Goal: Find specific page/section: Find specific page/section

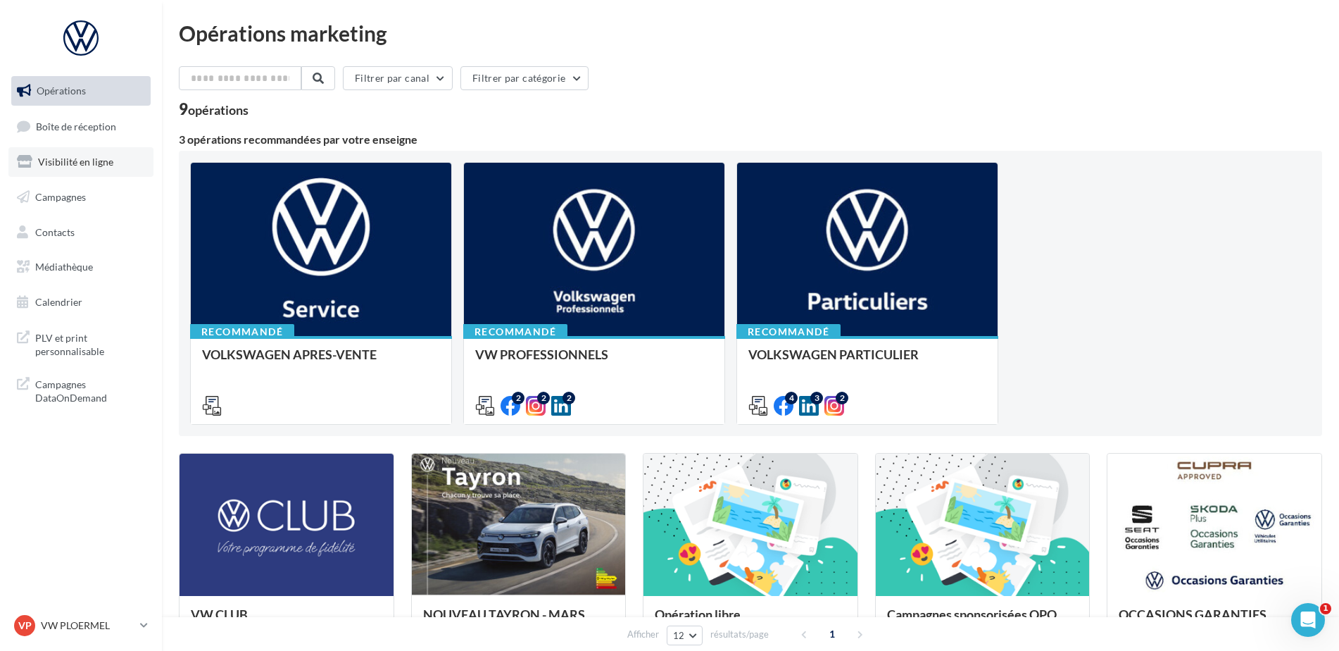
click at [80, 170] on link "Visibilité en ligne" at bounding box center [80, 162] width 145 height 30
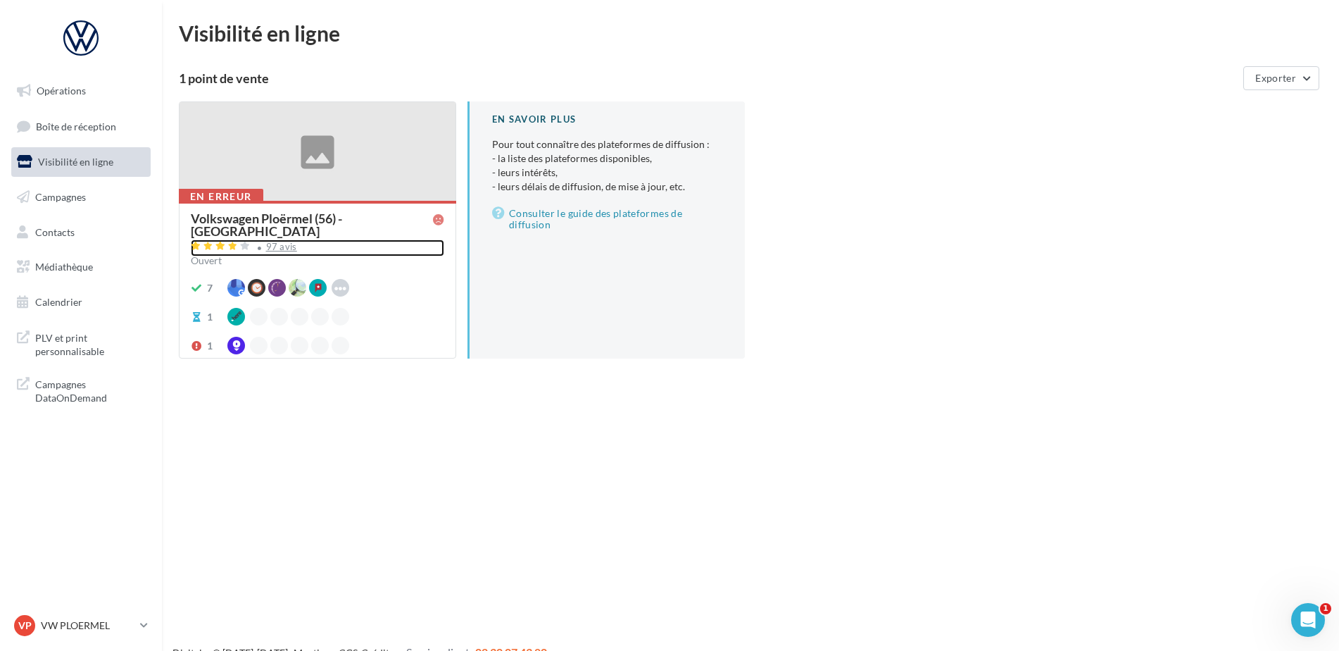
click at [281, 242] on div "97 avis" at bounding box center [281, 246] width 31 height 9
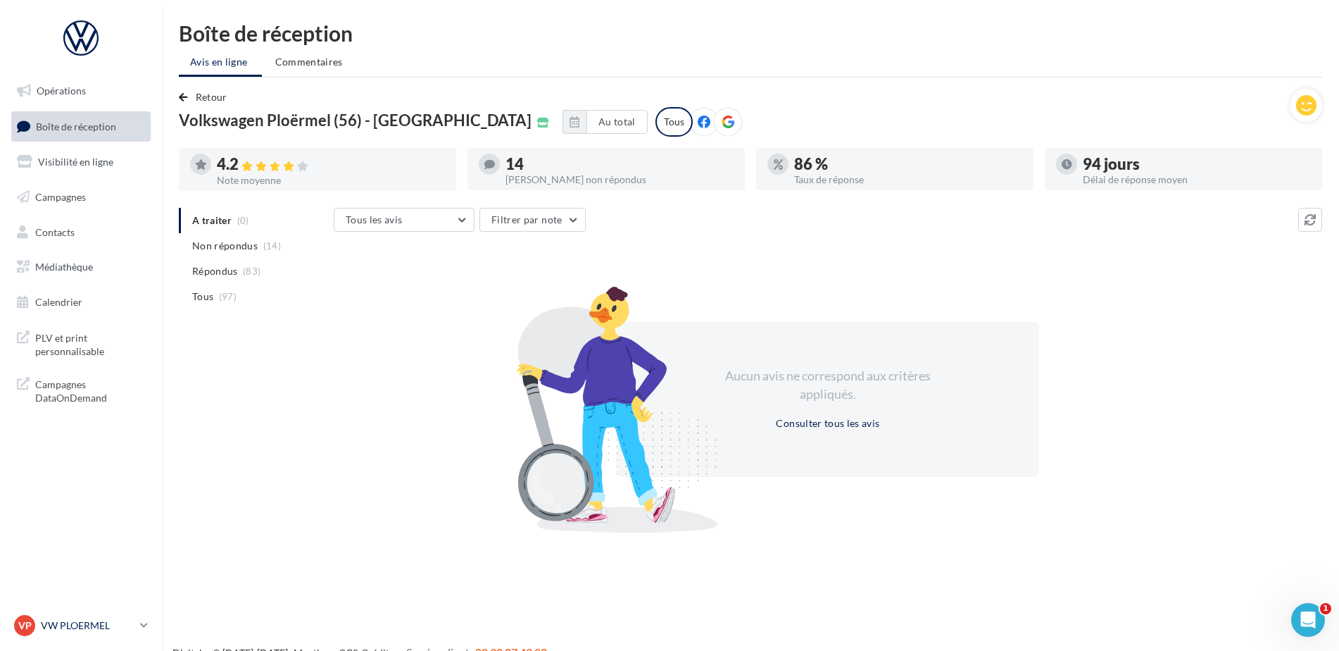
click at [80, 622] on p "VW PLOERMEL" at bounding box center [88, 625] width 94 height 14
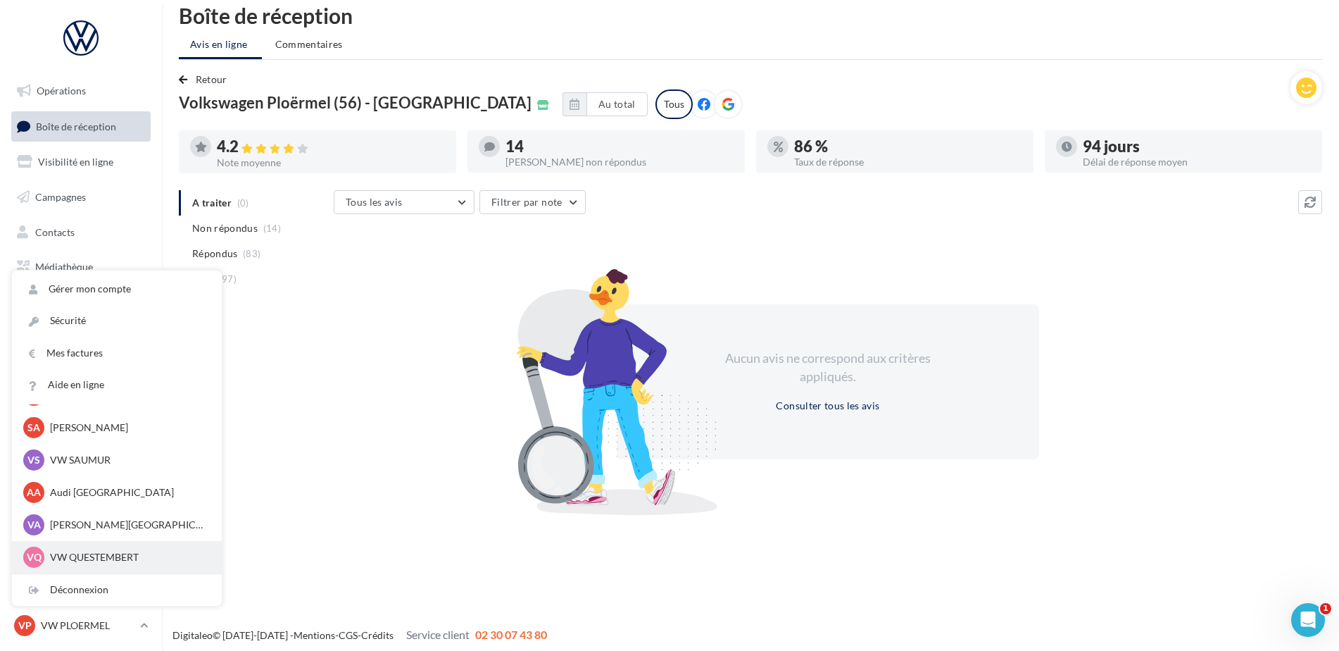
scroll to position [23, 0]
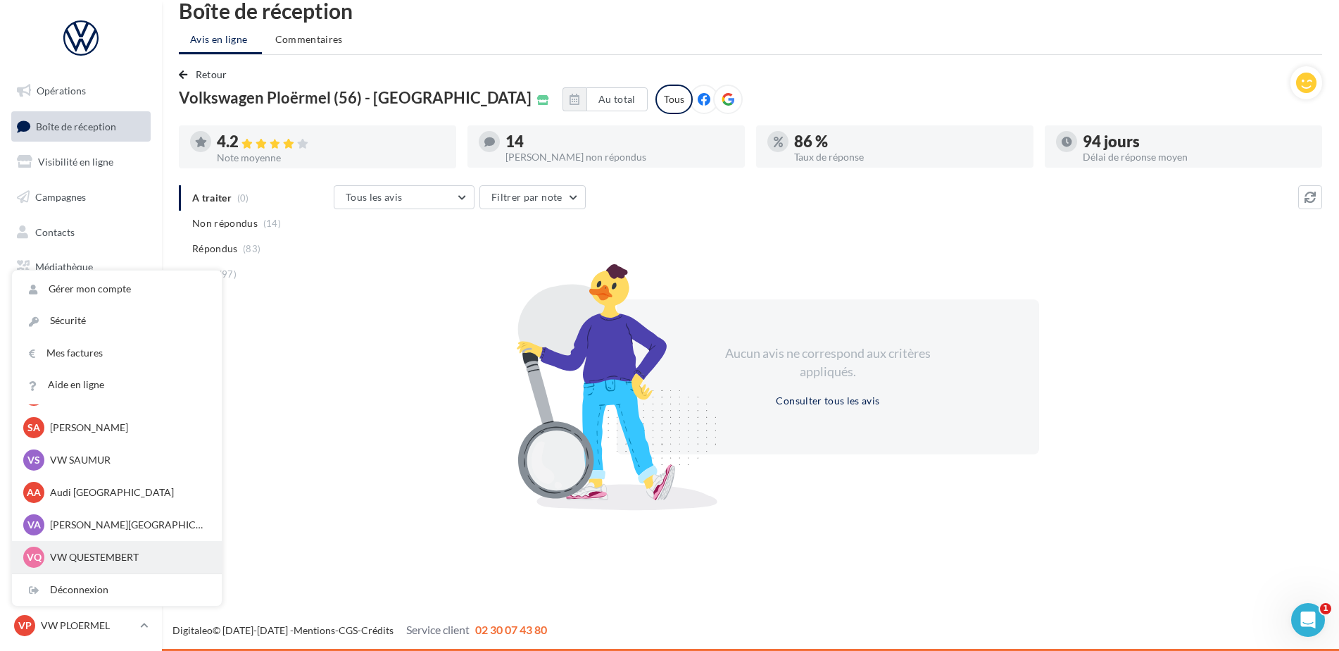
click at [89, 549] on div "VQ VW QUESTEMBERT vw-pita-56230" at bounding box center [116, 556] width 187 height 21
